Goal: Task Accomplishment & Management: Manage account settings

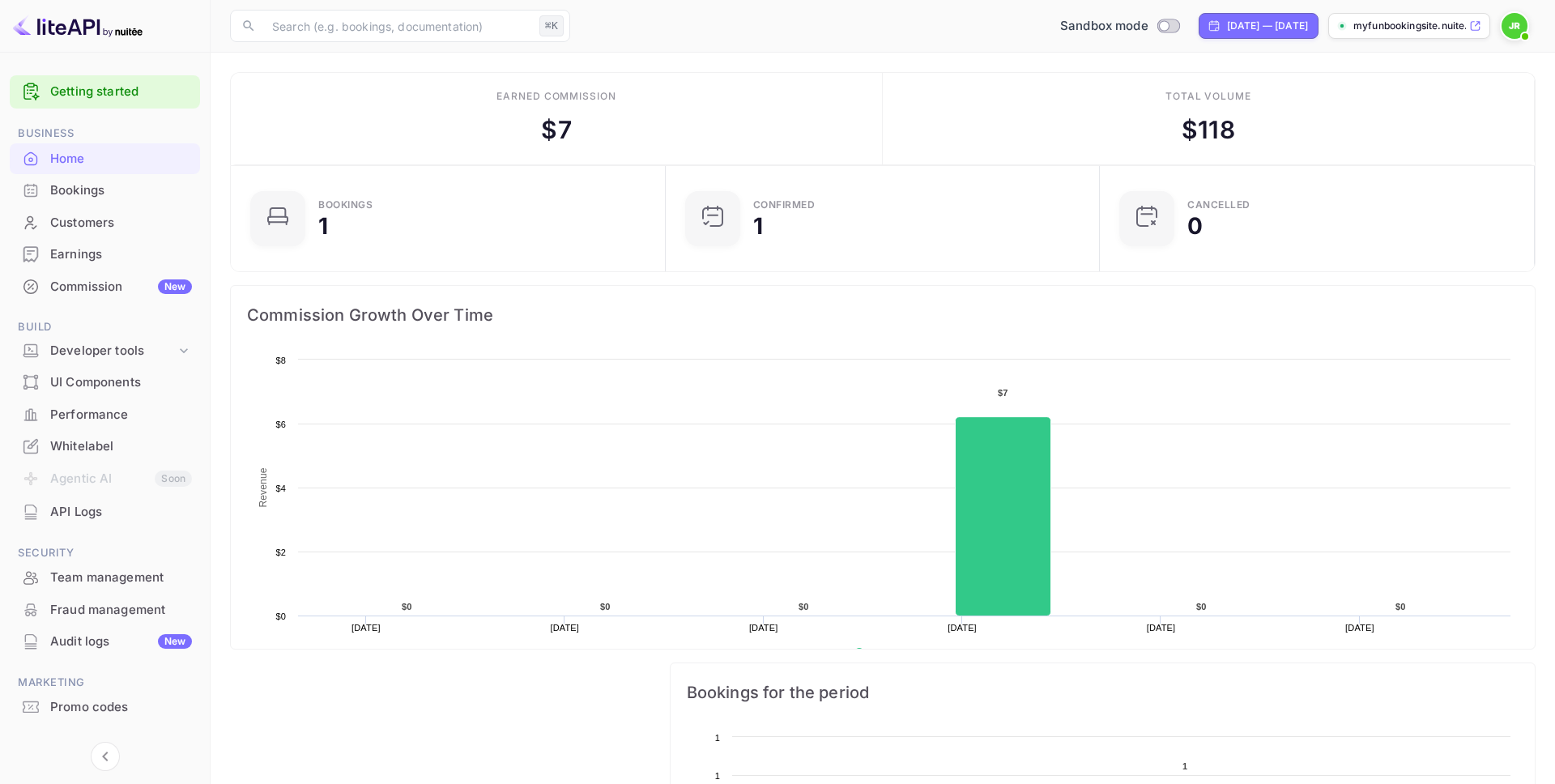
click at [100, 447] on div "Whitelabel" at bounding box center [120, 446] width 141 height 19
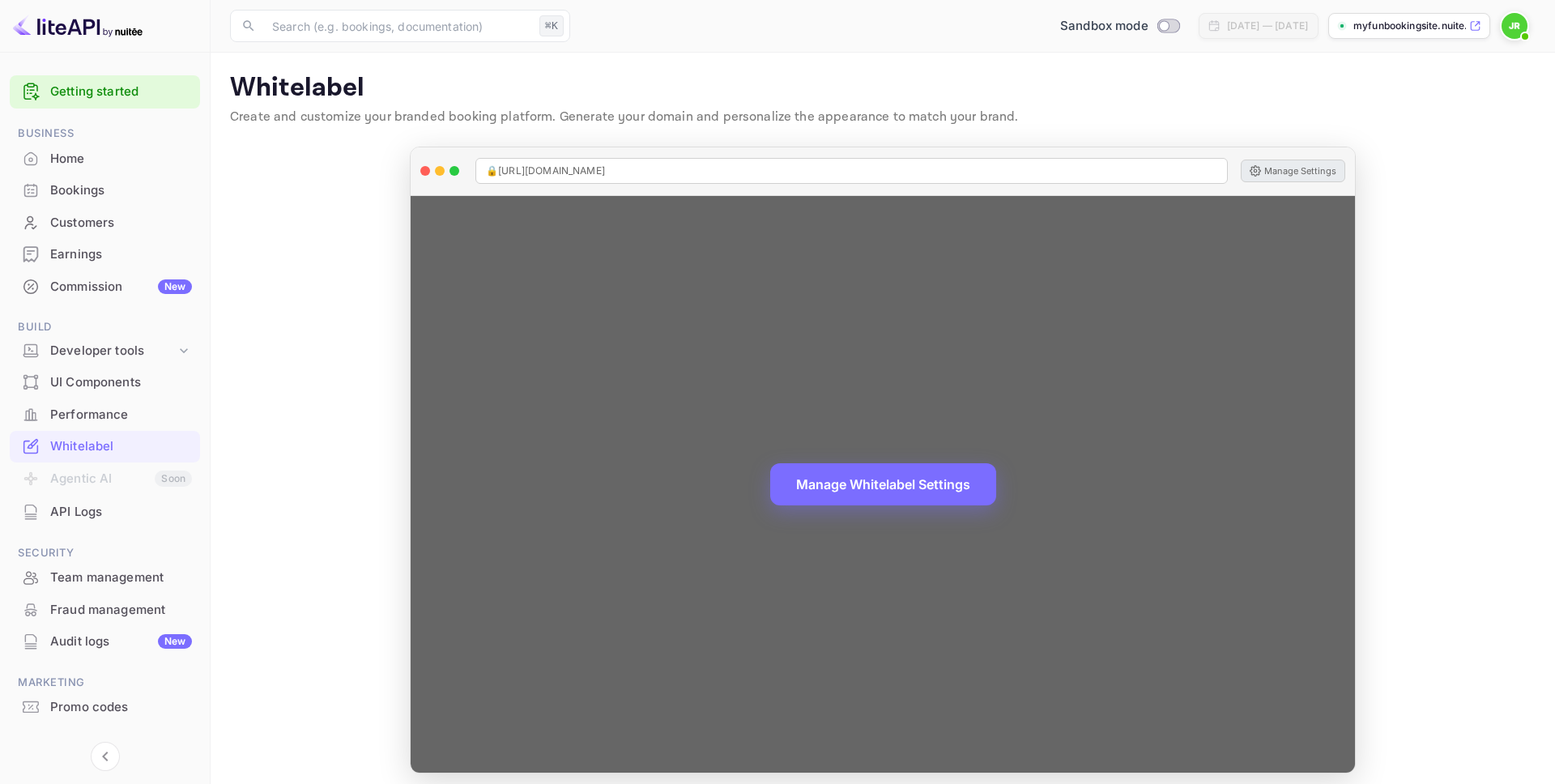
click at [1278, 173] on button "Manage Settings" at bounding box center [1294, 171] width 105 height 23
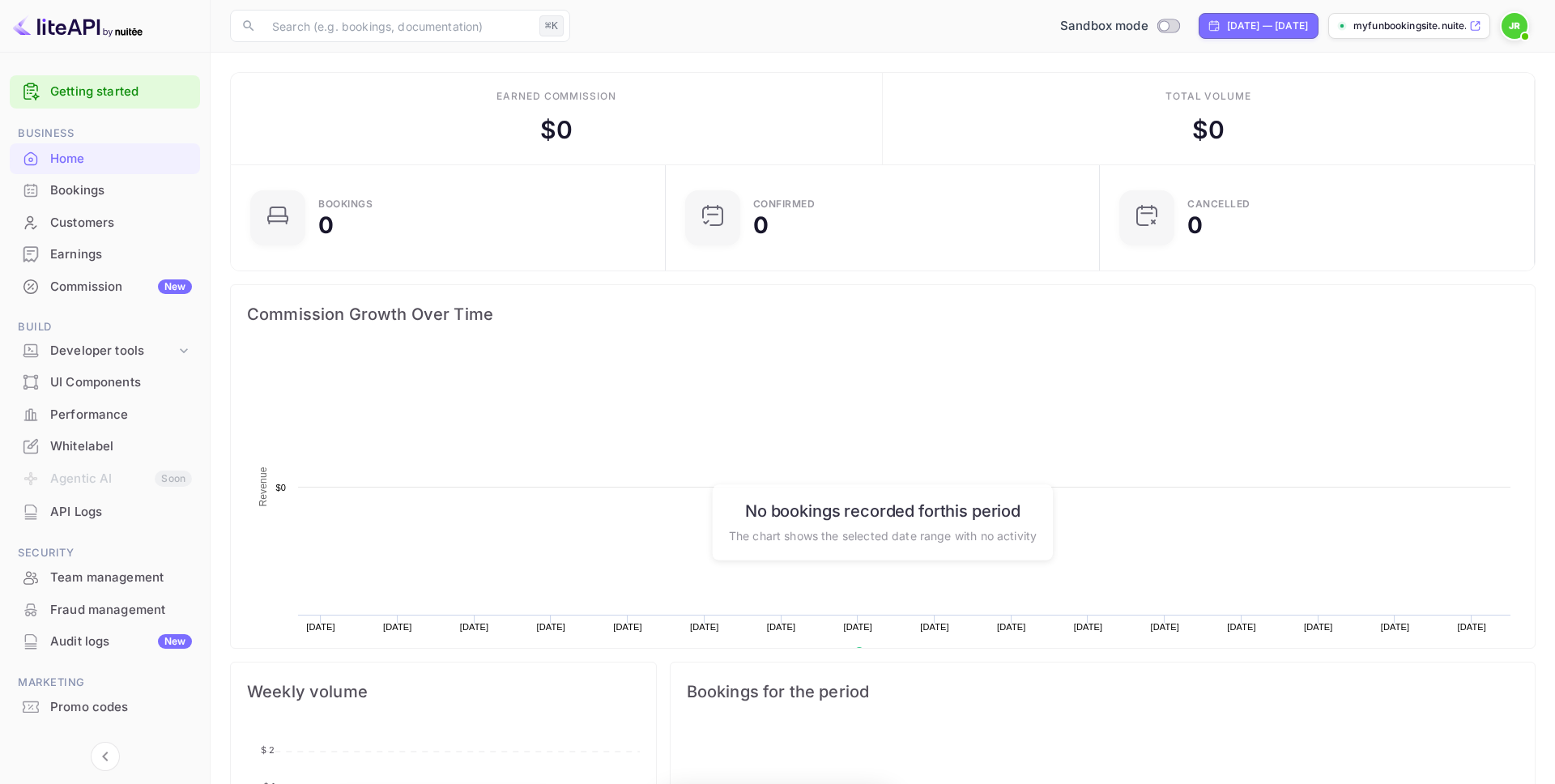
scroll to position [263, 425]
click at [1510, 26] on img at bounding box center [1514, 26] width 26 height 26
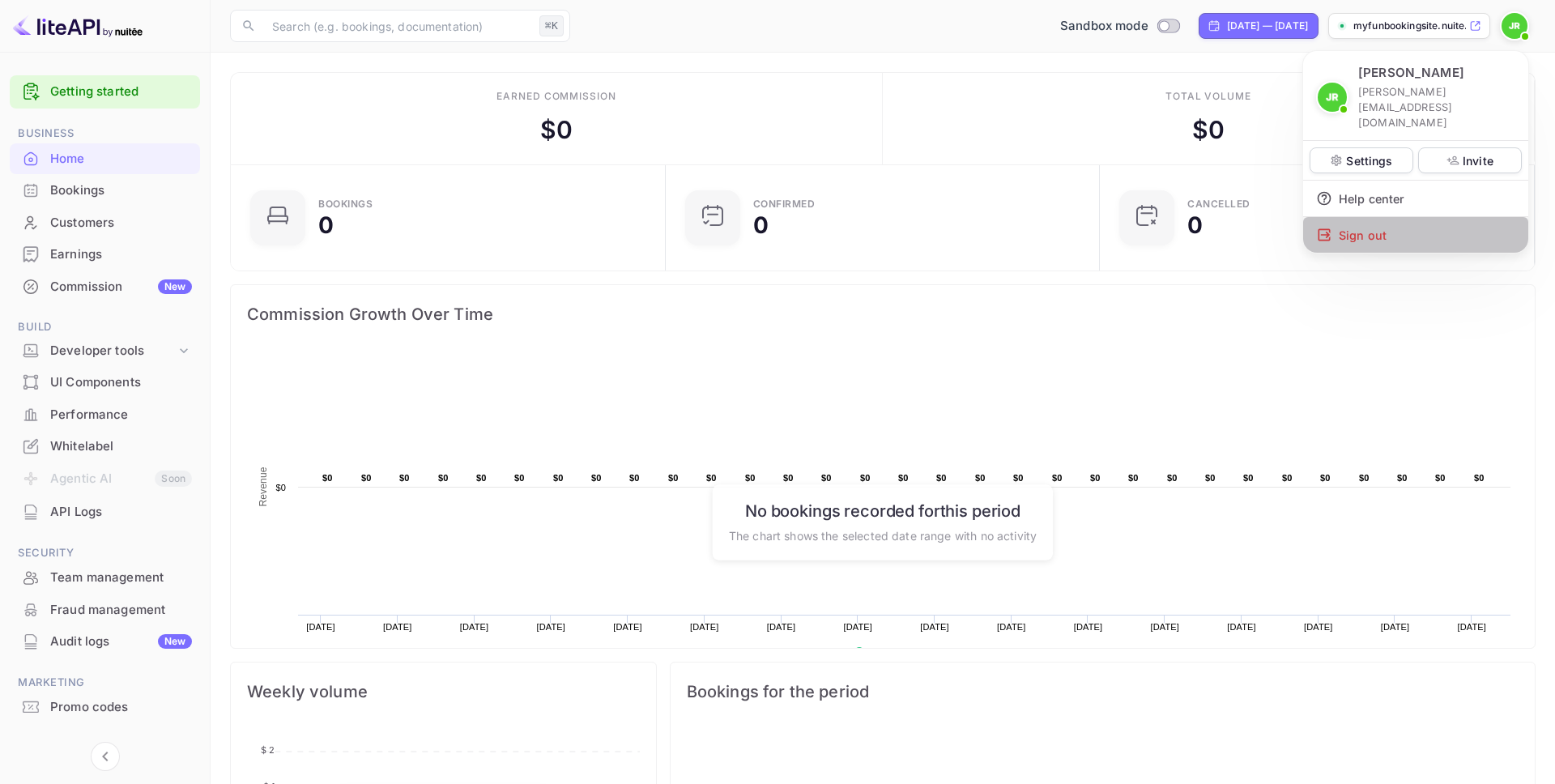
drag, startPoint x: 1384, startPoint y: 201, endPoint x: 1345, endPoint y: 205, distance: 39.2
click at [1385, 217] on div "Sign out" at bounding box center [1415, 235] width 225 height 36
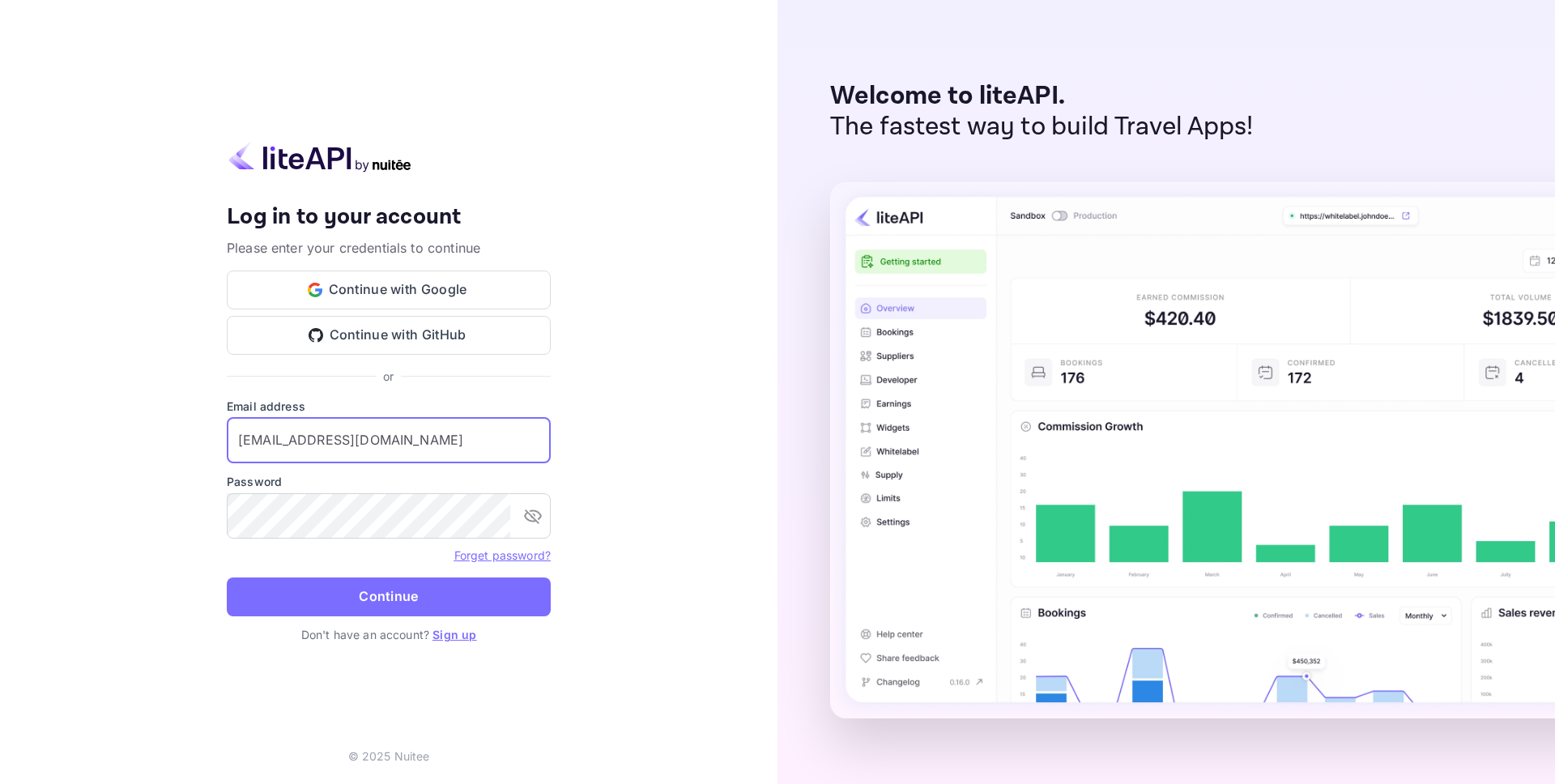
click at [351, 419] on input "billing@stafftraveler.com" at bounding box center [389, 440] width 324 height 45
type input "j.richards@nuitee.com"
click at [309, 610] on button "Continue" at bounding box center [389, 597] width 324 height 39
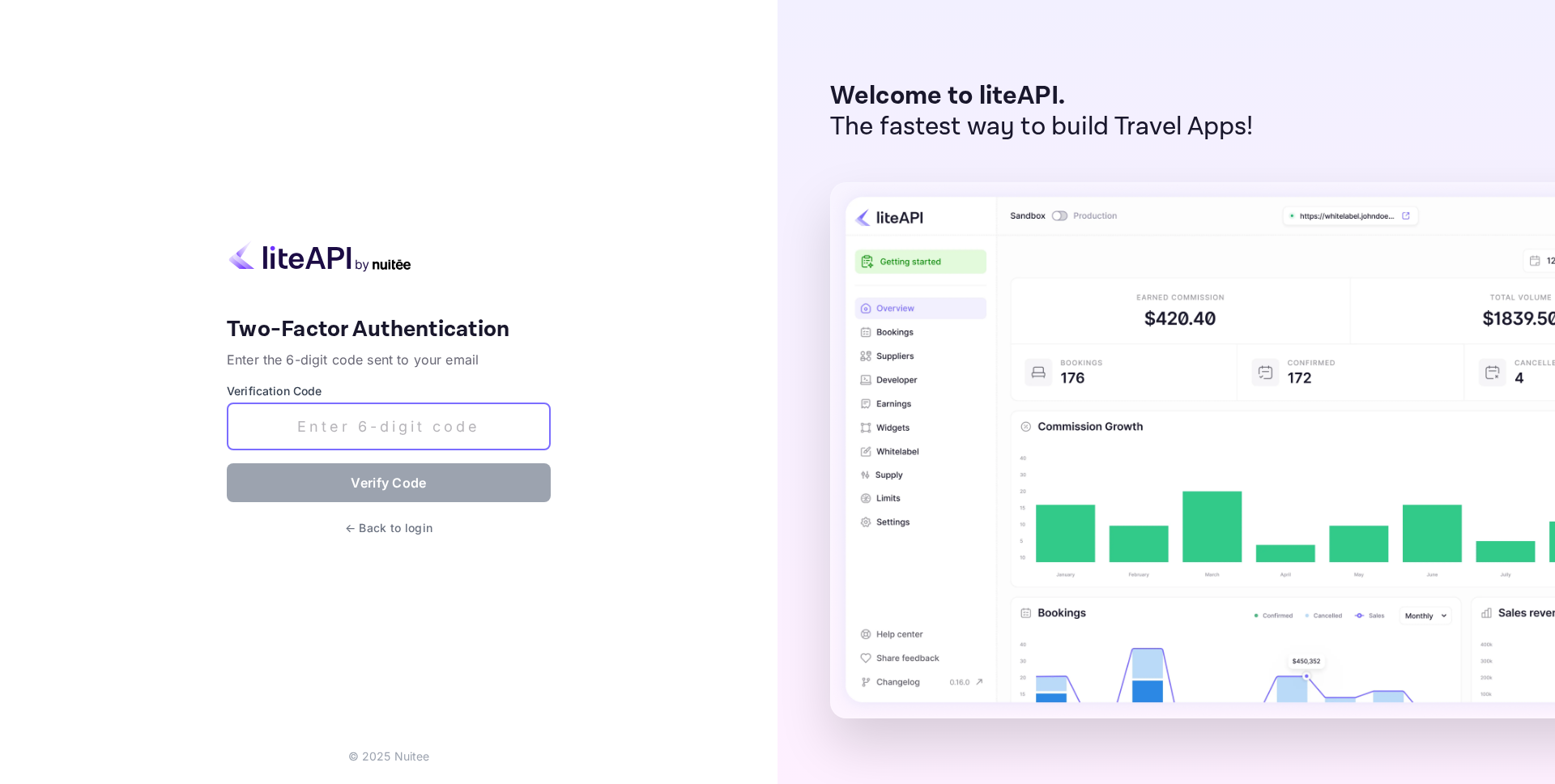
drag, startPoint x: 361, startPoint y: 411, endPoint x: 361, endPoint y: 428, distance: 17.0
click at [361, 411] on input "text" at bounding box center [389, 427] width 324 height 48
paste input "133454"
type input "133454"
click at [373, 481] on button "Verify Code" at bounding box center [389, 483] width 324 height 39
